Goal: Task Accomplishment & Management: Use online tool/utility

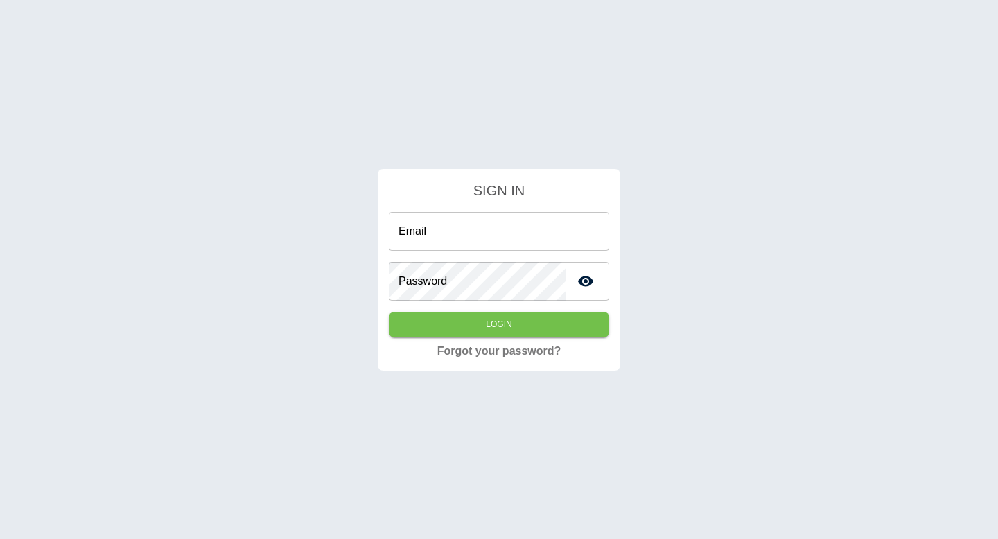
type input "**********"
click at [522, 342] on form "**********" at bounding box center [499, 261] width 220 height 163
click at [522, 338] on form "**********" at bounding box center [499, 261] width 220 height 163
click at [522, 333] on button "Login" at bounding box center [499, 325] width 220 height 26
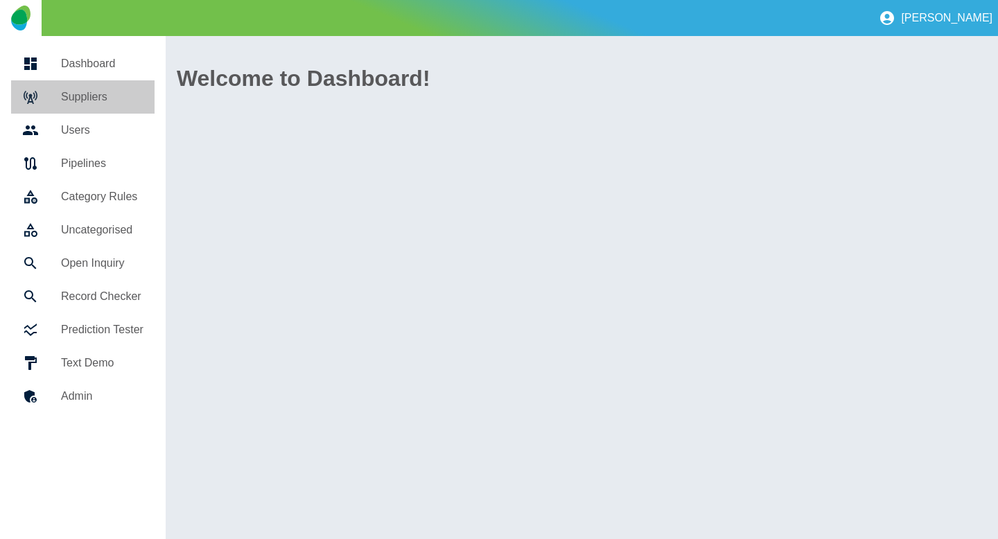
click at [42, 87] on link "Suppliers" at bounding box center [82, 96] width 143 height 33
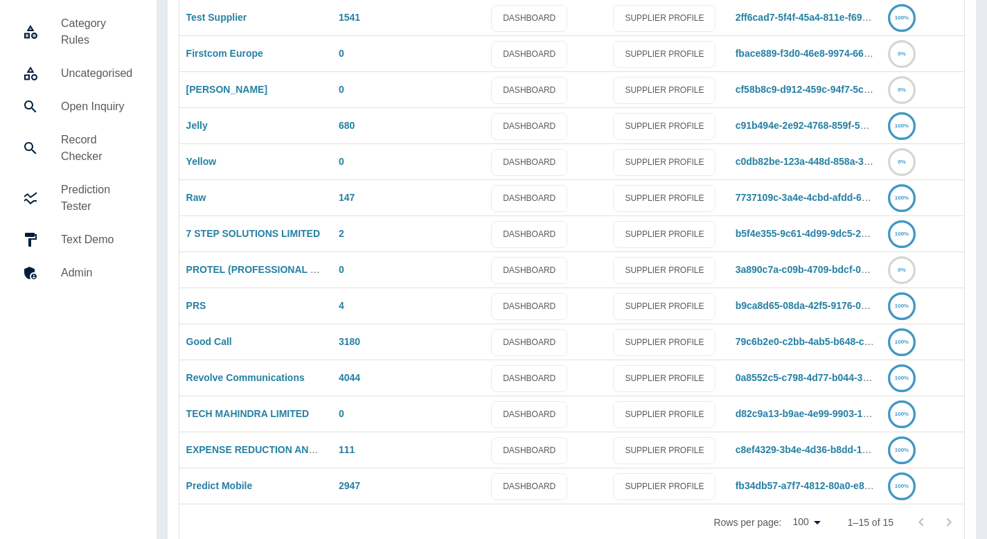
scroll to position [197, 0]
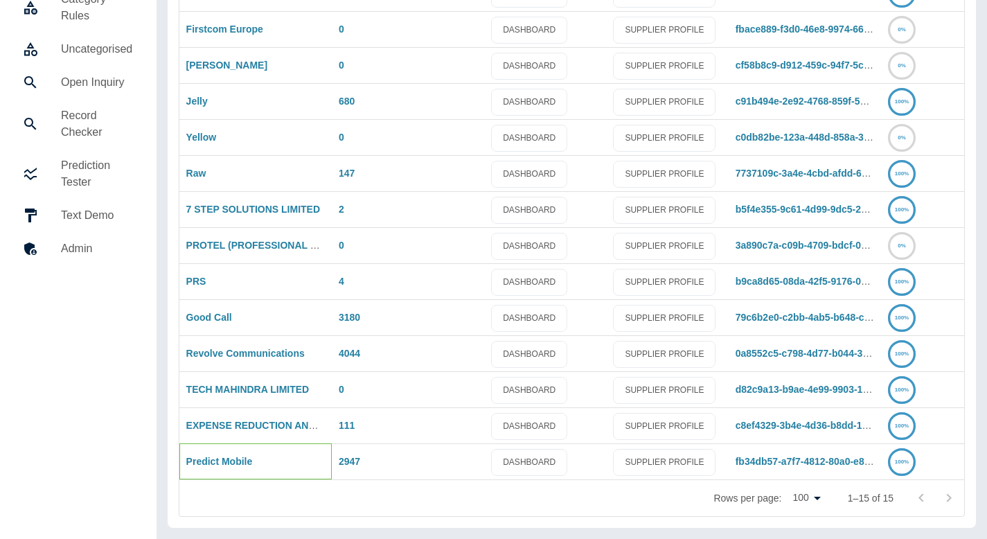
click at [206, 468] on div "Predict Mobile" at bounding box center [255, 461] width 152 height 36
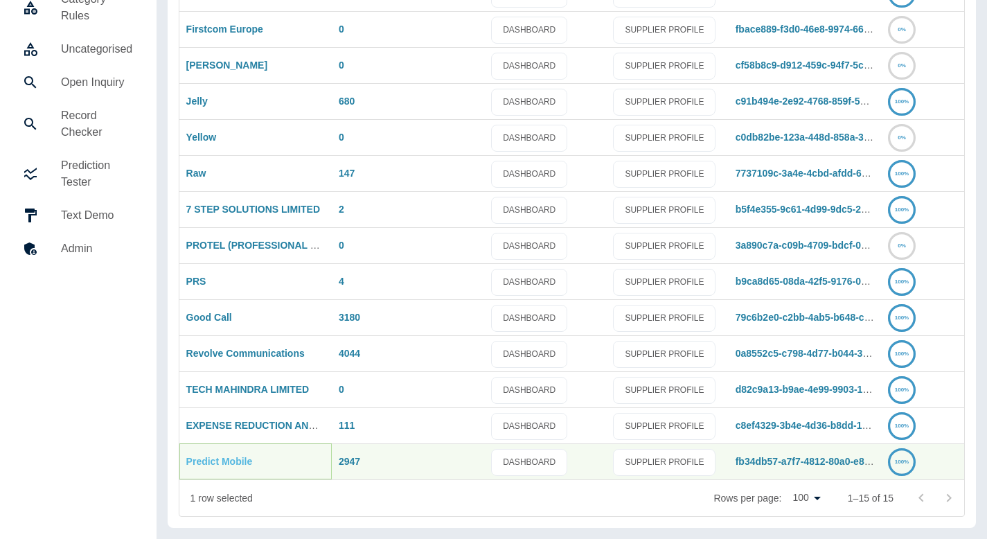
click at [207, 464] on link "Predict Mobile" at bounding box center [219, 461] width 67 height 11
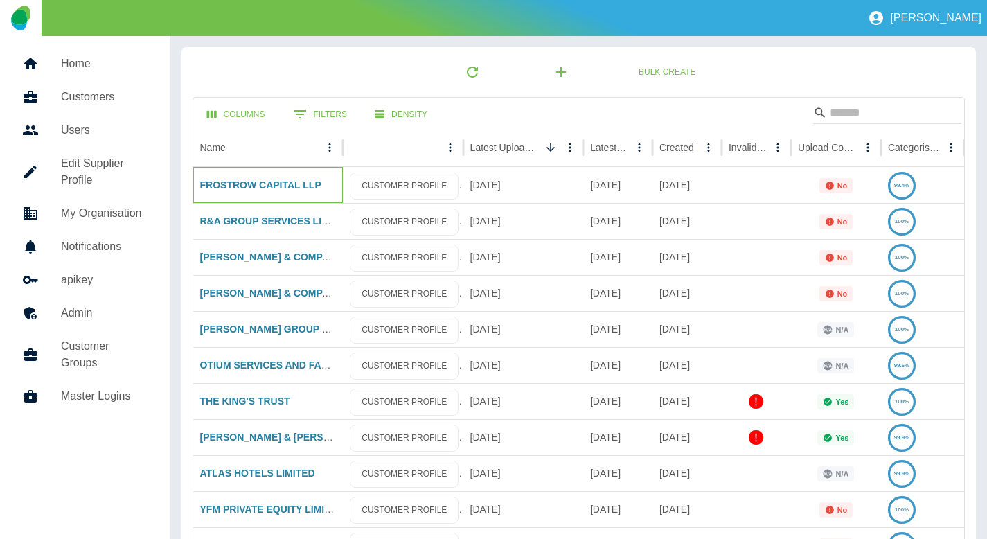
click at [269, 192] on div "FROSTROW CAPITAL LLP" at bounding box center [268, 185] width 150 height 36
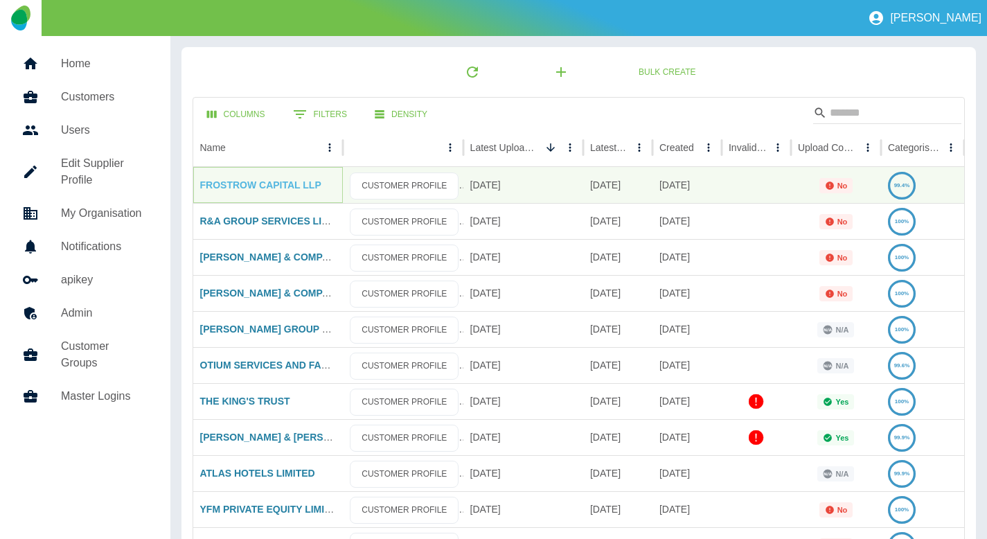
click at [269, 183] on link "FROSTROW CAPITAL LLP" at bounding box center [260, 184] width 121 height 11
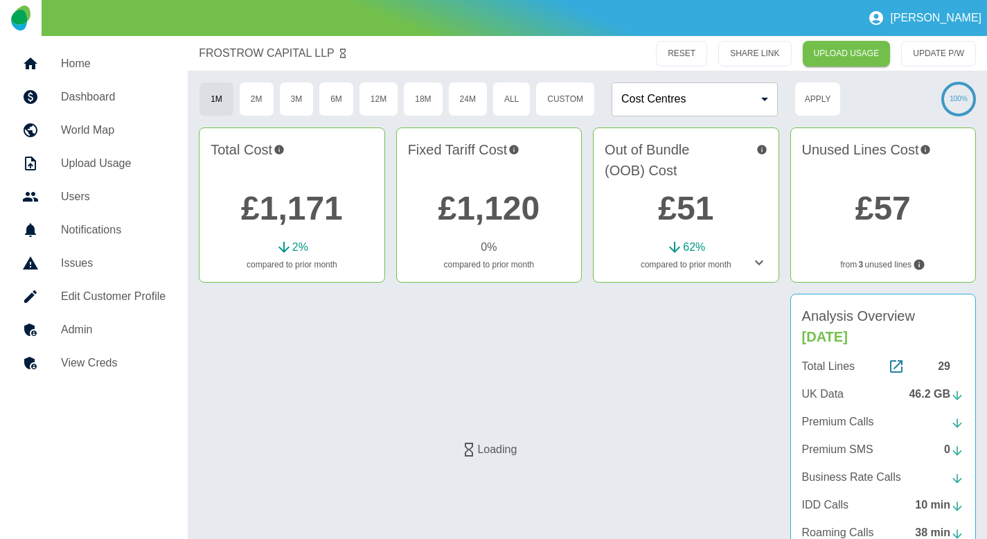
click at [131, 332] on h5 "Admin" at bounding box center [113, 330] width 105 height 17
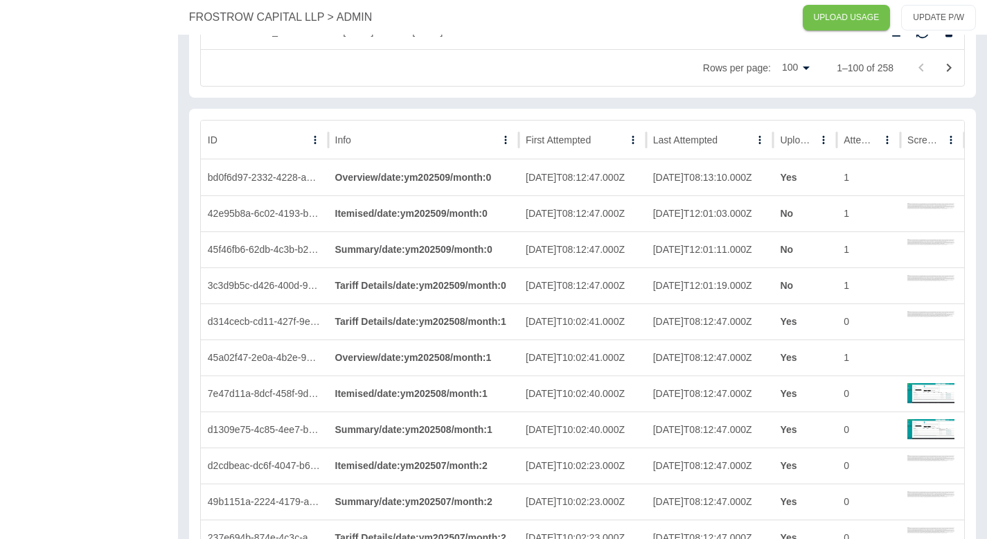
scroll to position [3740, 0]
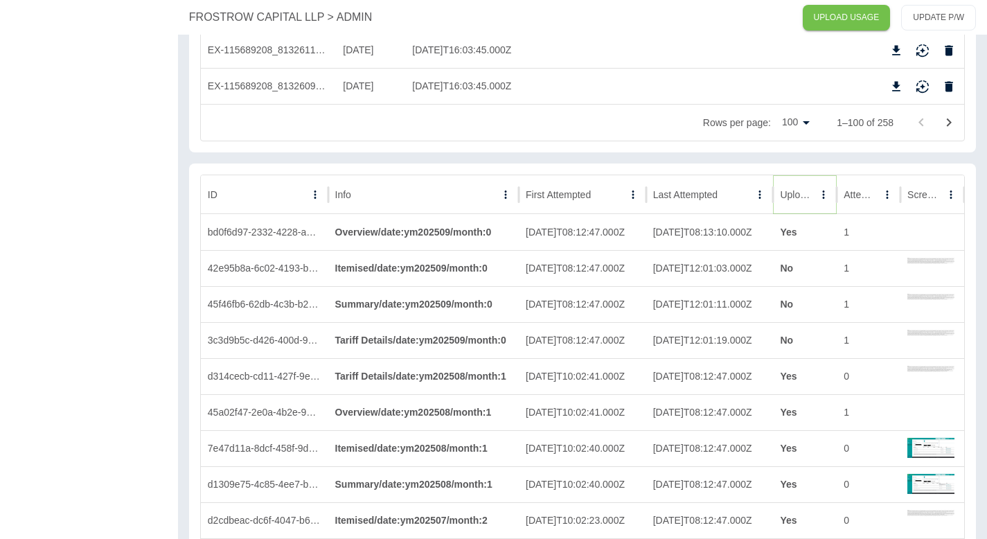
click at [814, 185] on button "Sort" at bounding box center [823, 194] width 19 height 19
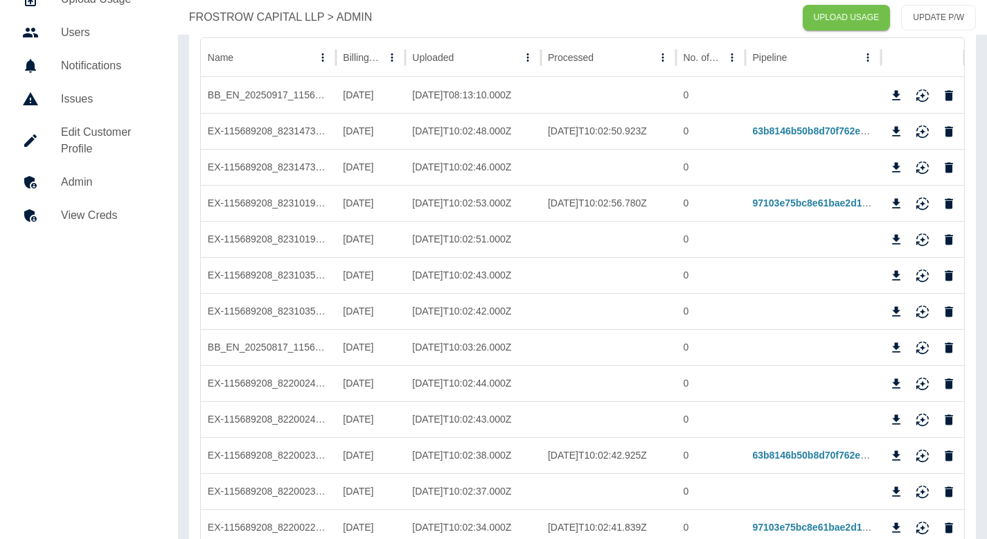
scroll to position [0, 0]
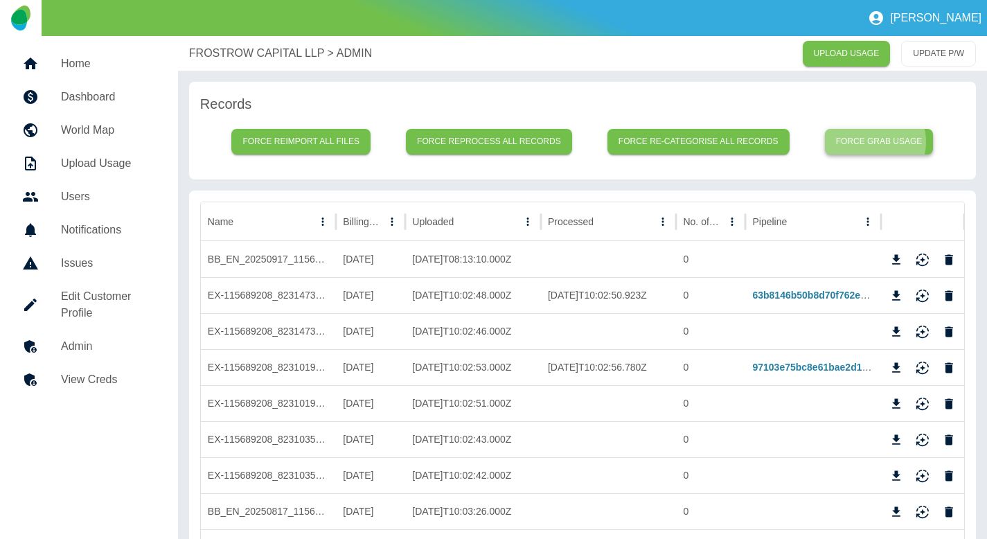
click at [873, 142] on button "Force grab usage" at bounding box center [879, 142] width 109 height 26
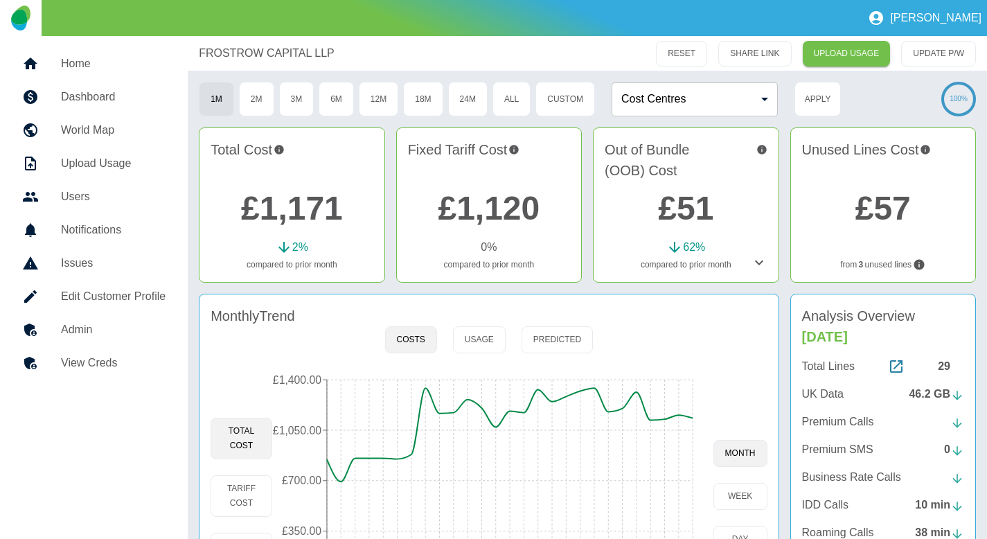
click at [120, 334] on h5 "Admin" at bounding box center [113, 330] width 105 height 17
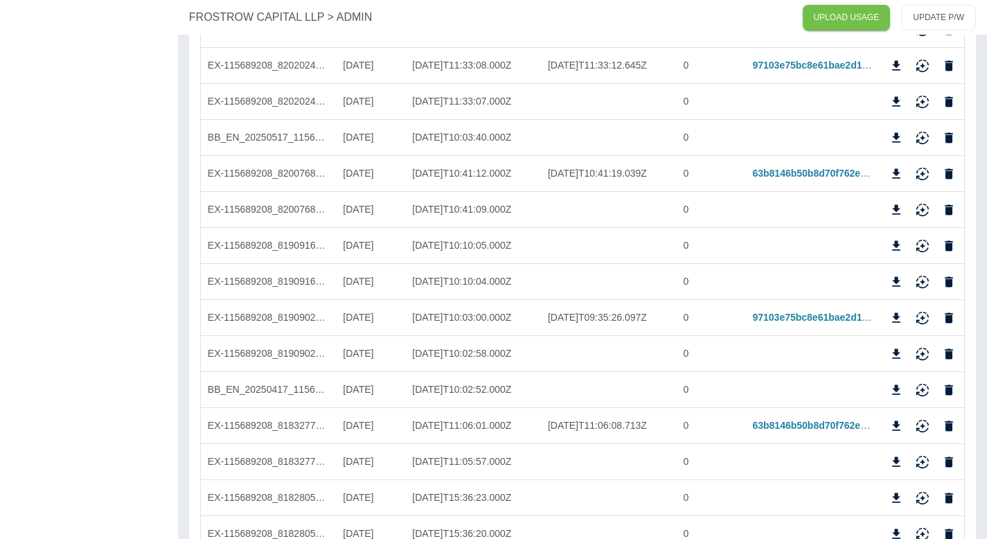
scroll to position [1134, 0]
